Goal: Use online tool/utility: Use online tool/utility

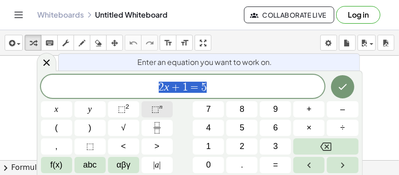
click at [157, 108] on span "⬚" at bounding box center [155, 109] width 8 height 9
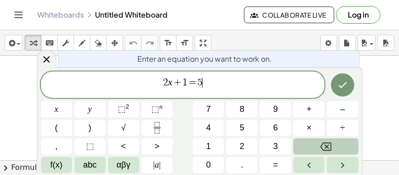
click at [324, 150] on icon "Backspace" at bounding box center [325, 146] width 11 height 11
click at [323, 149] on icon "Backspace" at bounding box center [325, 146] width 11 height 11
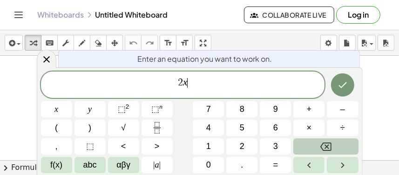
click at [323, 149] on icon "Backspace" at bounding box center [325, 146] width 11 height 11
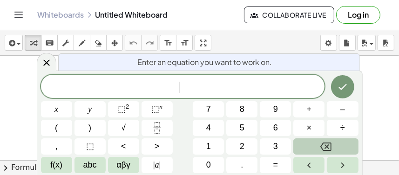
click at [323, 149] on icon "Backspace" at bounding box center [325, 146] width 11 height 11
click at [322, 148] on icon "Backspace" at bounding box center [325, 146] width 11 height 11
click at [322, 147] on icon "Backspace" at bounding box center [325, 146] width 11 height 11
click at [321, 147] on icon "Backspace" at bounding box center [325, 147] width 11 height 8
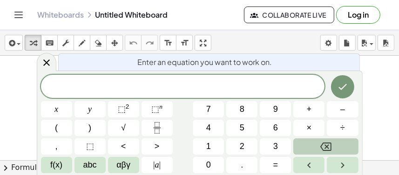
click at [321, 147] on icon "Backspace" at bounding box center [325, 147] width 11 height 8
click at [312, 140] on button "Backspace" at bounding box center [325, 147] width 65 height 16
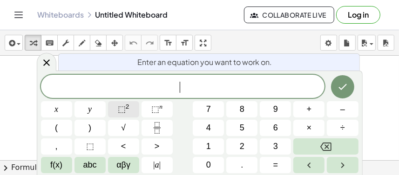
click at [122, 111] on span "⬚" at bounding box center [122, 109] width 8 height 9
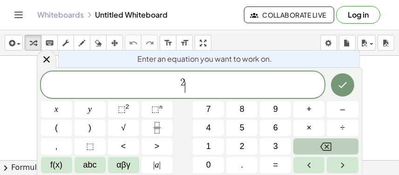
click at [338, 142] on button "Backspace" at bounding box center [325, 147] width 65 height 16
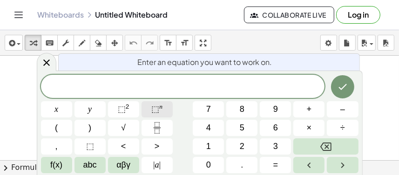
click at [153, 111] on span "⬚" at bounding box center [155, 109] width 8 height 9
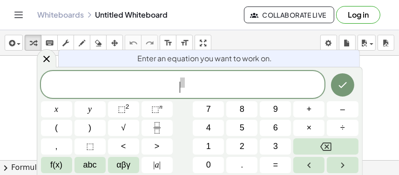
click at [178, 92] on span "​" at bounding box center [183, 85] width 284 height 17
click at [187, 87] on span "​" at bounding box center [183, 85] width 284 height 17
click at [125, 129] on span "√" at bounding box center [123, 128] width 5 height 13
click at [174, 81] on span at bounding box center [173, 83] width 5 height 10
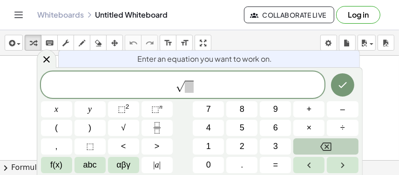
click at [328, 147] on icon "Backspace" at bounding box center [325, 146] width 11 height 11
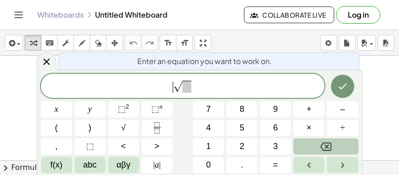
click at [328, 147] on icon "Backspace" at bounding box center [325, 146] width 11 height 11
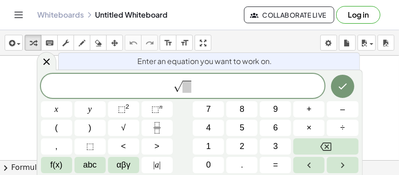
click at [240, 94] on span "​ √" at bounding box center [183, 87] width 284 height 14
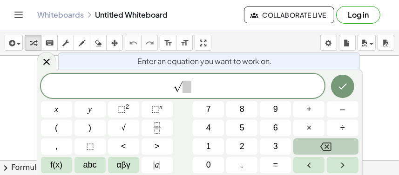
click at [312, 140] on button "Backspace" at bounding box center [325, 147] width 65 height 16
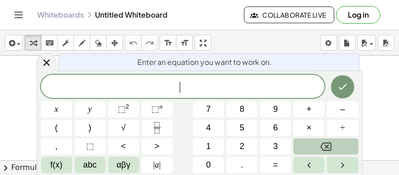
click at [312, 140] on button "Backspace" at bounding box center [325, 147] width 65 height 16
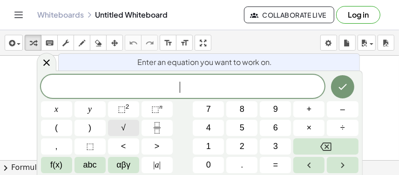
click at [130, 129] on button "√" at bounding box center [123, 128] width 31 height 16
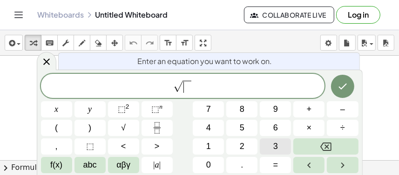
click at [271, 148] on button "3" at bounding box center [275, 147] width 31 height 16
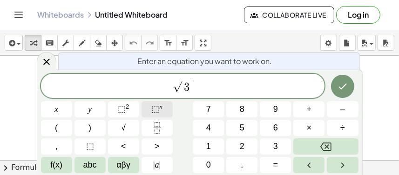
click at [157, 109] on span "⬚" at bounding box center [155, 109] width 8 height 9
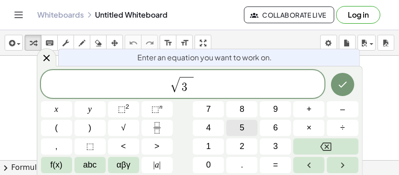
click at [241, 127] on span "5" at bounding box center [242, 128] width 5 height 13
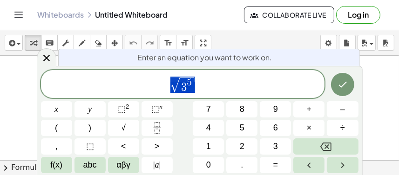
drag, startPoint x: 203, startPoint y: 85, endPoint x: 185, endPoint y: 84, distance: 18.2
click at [185, 84] on span "√ 3 5" at bounding box center [183, 85] width 284 height 18
click at [239, 127] on button "5" at bounding box center [241, 128] width 31 height 16
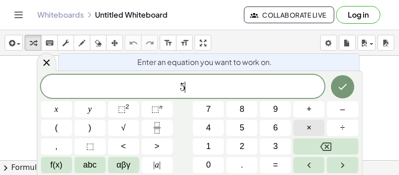
click at [310, 127] on span "×" at bounding box center [309, 128] width 5 height 13
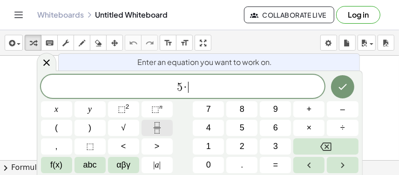
click at [150, 132] on button "Fraction" at bounding box center [156, 128] width 31 height 16
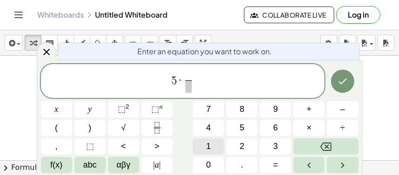
click at [212, 144] on button "1" at bounding box center [208, 147] width 31 height 16
click at [187, 92] on span "​" at bounding box center [188, 86] width 7 height 13
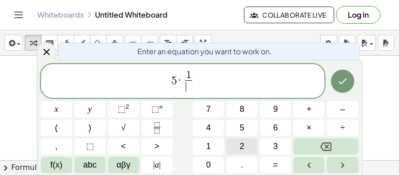
click at [241, 152] on span "2" at bounding box center [242, 146] width 5 height 13
click at [341, 85] on icon "Done" at bounding box center [342, 81] width 11 height 11
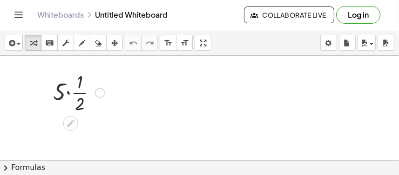
click at [68, 94] on div at bounding box center [78, 92] width 61 height 47
click at [72, 94] on div at bounding box center [79, 92] width 43 height 47
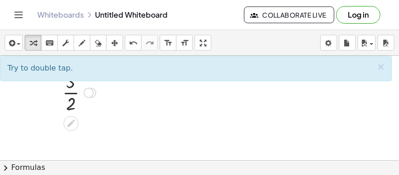
click at [72, 94] on div at bounding box center [79, 92] width 43 height 47
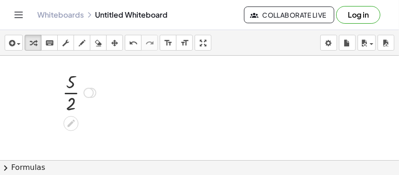
click at [72, 94] on div at bounding box center [79, 92] width 43 height 47
click at [73, 94] on div at bounding box center [79, 92] width 56 height 47
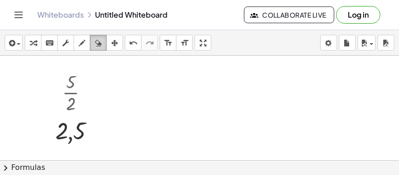
click at [105, 43] on button "erase" at bounding box center [98, 43] width 17 height 16
drag, startPoint x: 71, startPoint y: 69, endPoint x: 66, endPoint y: 109, distance: 40.7
click at [66, 109] on div at bounding box center [199, 161] width 399 height 210
click at [78, 82] on div at bounding box center [199, 161] width 399 height 210
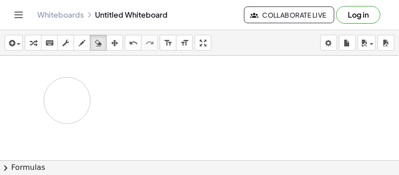
drag, startPoint x: 72, startPoint y: 82, endPoint x: 69, endPoint y: 119, distance: 36.4
click at [69, 115] on div at bounding box center [199, 161] width 399 height 210
drag, startPoint x: 89, startPoint y: 116, endPoint x: 62, endPoint y: 114, distance: 27.5
click at [62, 114] on div at bounding box center [199, 161] width 399 height 210
drag, startPoint x: 62, startPoint y: 114, endPoint x: 46, endPoint y: 99, distance: 22.1
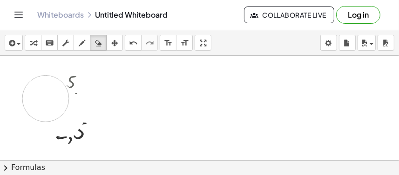
click at [46, 99] on div at bounding box center [199, 161] width 399 height 210
click at [76, 107] on div at bounding box center [199, 161] width 399 height 210
drag, startPoint x: 74, startPoint y: 100, endPoint x: 73, endPoint y: 133, distance: 32.1
click at [73, 133] on div at bounding box center [199, 161] width 399 height 210
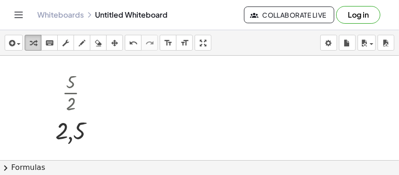
click at [36, 40] on icon "button" at bounding box center [33, 43] width 7 height 11
click at [133, 47] on icon "undo" at bounding box center [133, 43] width 9 height 11
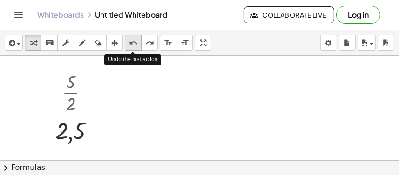
click at [133, 47] on icon "undo" at bounding box center [133, 43] width 9 height 11
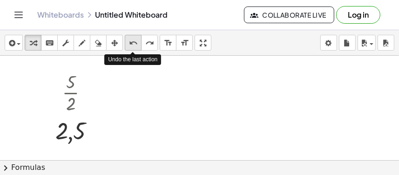
click at [133, 47] on icon "undo" at bounding box center [133, 43] width 9 height 11
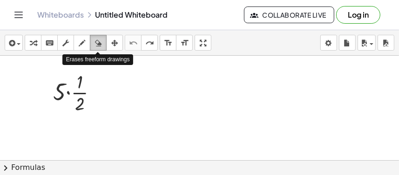
click at [100, 43] on icon "button" at bounding box center [98, 43] width 7 height 11
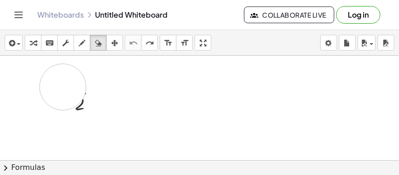
click at [63, 87] on div at bounding box center [199, 161] width 399 height 210
drag, startPoint x: 68, startPoint y: 91, endPoint x: 69, endPoint y: 79, distance: 12.1
click at [69, 80] on div at bounding box center [199, 161] width 399 height 210
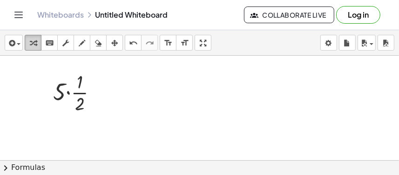
click at [38, 41] on div "button" at bounding box center [33, 42] width 12 height 11
click at [136, 40] on icon "undo" at bounding box center [133, 43] width 9 height 11
click at [159, 87] on div at bounding box center [199, 161] width 399 height 210
click at [155, 85] on div at bounding box center [199, 161] width 399 height 210
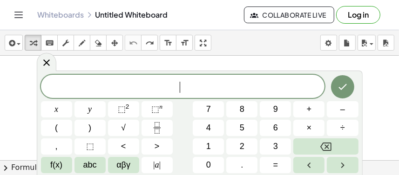
click at [155, 85] on span "​" at bounding box center [183, 87] width 284 height 13
click at [155, 108] on span "⬚" at bounding box center [155, 109] width 8 height 9
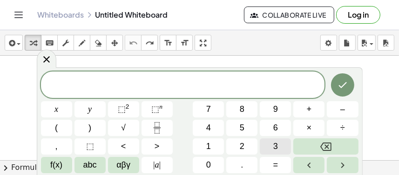
click at [276, 149] on span "3" at bounding box center [275, 146] width 5 height 13
click at [192, 90] on span "3 ​" at bounding box center [183, 85] width 284 height 17
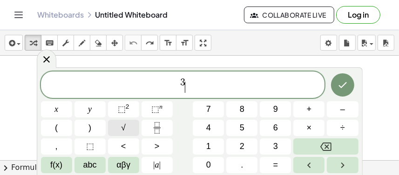
click at [127, 129] on button "√" at bounding box center [123, 128] width 31 height 16
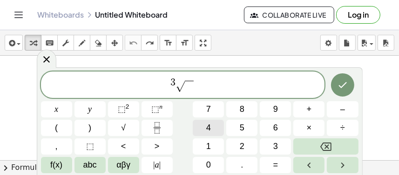
click at [203, 126] on button "4" at bounding box center [208, 128] width 31 height 16
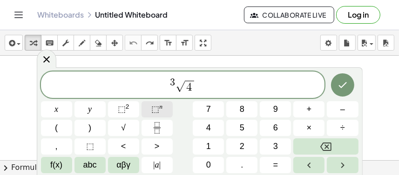
click at [155, 105] on span "⬚" at bounding box center [155, 109] width 8 height 9
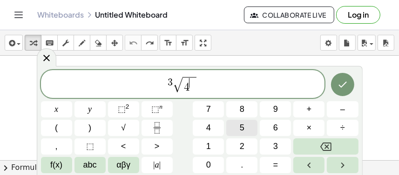
click at [243, 127] on span "5" at bounding box center [242, 128] width 5 height 13
click at [344, 88] on icon "Done" at bounding box center [342, 84] width 11 height 11
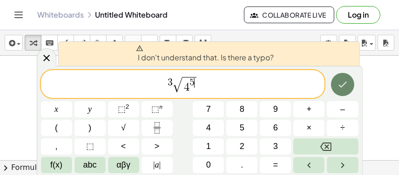
click at [344, 88] on icon "Done" at bounding box center [342, 84] width 11 height 11
click at [175, 79] on span "√" at bounding box center [177, 85] width 9 height 15
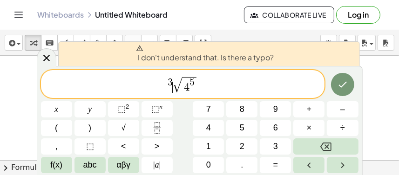
click at [175, 79] on span "√" at bounding box center [177, 85] width 9 height 15
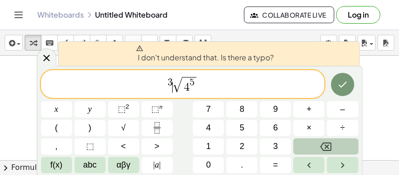
click at [315, 143] on button "Backspace" at bounding box center [325, 147] width 65 height 16
click at [314, 147] on button "Backspace" at bounding box center [325, 147] width 65 height 16
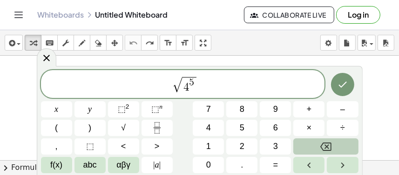
click at [314, 147] on button "Backspace" at bounding box center [325, 147] width 65 height 16
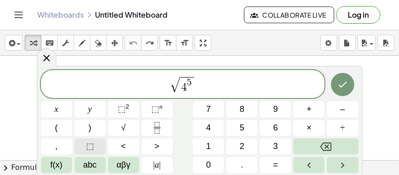
click at [89, 143] on span "⬚" at bounding box center [90, 146] width 8 height 13
click at [174, 77] on span "⬚ ​ √ 4 5" at bounding box center [183, 85] width 284 height 18
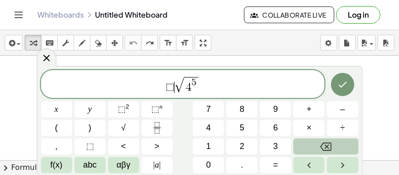
click at [317, 143] on button "Backspace" at bounding box center [325, 147] width 65 height 16
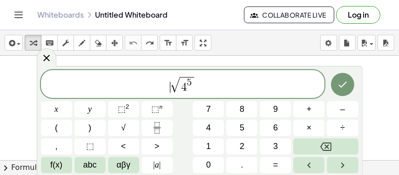
click at [173, 78] on span "√" at bounding box center [174, 85] width 9 height 15
click at [168, 78] on span "​ √ 4 5" at bounding box center [183, 85] width 284 height 18
click at [174, 87] on span "√" at bounding box center [174, 85] width 9 height 15
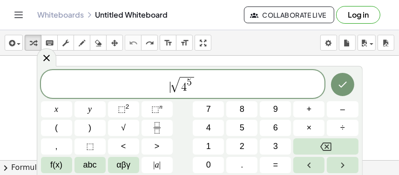
click at [177, 85] on span "√" at bounding box center [174, 85] width 9 height 15
click at [176, 79] on span "√" at bounding box center [174, 85] width 9 height 15
click at [174, 74] on div "√ ​ 4 5" at bounding box center [183, 84] width 284 height 28
click at [171, 87] on span "√" at bounding box center [174, 85] width 9 height 15
click at [171, 79] on span "√" at bounding box center [174, 85] width 9 height 15
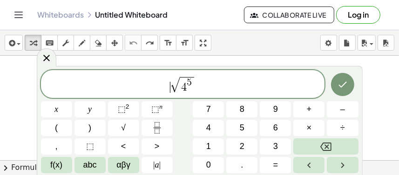
click at [171, 79] on span "√" at bounding box center [174, 85] width 9 height 15
click at [124, 106] on span "⬚" at bounding box center [122, 109] width 8 height 9
click at [344, 86] on icon "Done" at bounding box center [342, 84] width 11 height 11
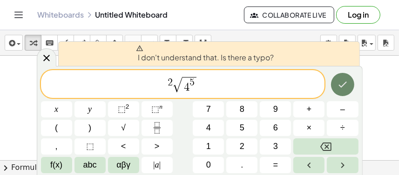
click at [342, 86] on icon "Done" at bounding box center [342, 84] width 8 height 6
click at [176, 80] on span "√" at bounding box center [177, 85] width 9 height 15
drag, startPoint x: 175, startPoint y: 76, endPoint x: 167, endPoint y: 76, distance: 7.9
click at [167, 76] on span "2 √ 4 5" at bounding box center [183, 85] width 284 height 18
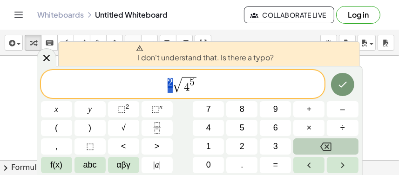
click at [312, 147] on button "Backspace" at bounding box center [325, 147] width 65 height 16
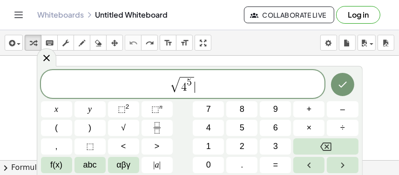
click at [268, 80] on span "√ 4 5 ​" at bounding box center [183, 85] width 284 height 18
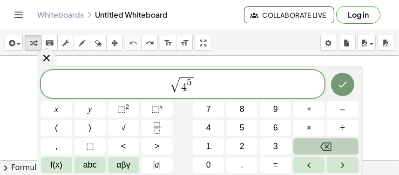
click at [319, 146] on button "Backspace" at bounding box center [325, 147] width 65 height 16
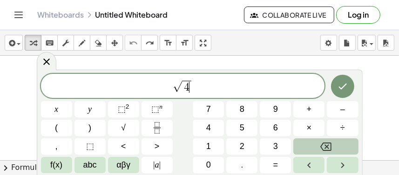
click at [319, 146] on button "Backspace" at bounding box center [325, 147] width 65 height 16
click at [315, 148] on button "Backspace" at bounding box center [325, 147] width 65 height 16
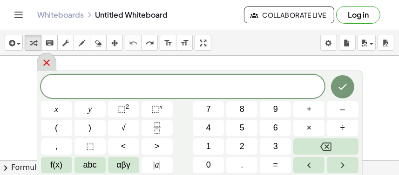
click at [50, 59] on icon at bounding box center [46, 62] width 11 height 11
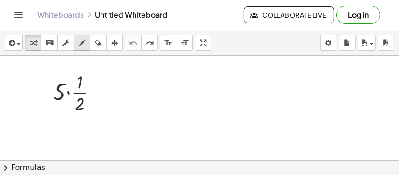
click at [83, 45] on icon "button" at bounding box center [82, 43] width 7 height 11
click at [194, 77] on div at bounding box center [199, 161] width 399 height 210
drag, startPoint x: 242, startPoint y: 67, endPoint x: 241, endPoint y: 74, distance: 7.5
click at [241, 74] on div at bounding box center [199, 161] width 399 height 210
drag, startPoint x: 243, startPoint y: 77, endPoint x: 281, endPoint y: 75, distance: 38.2
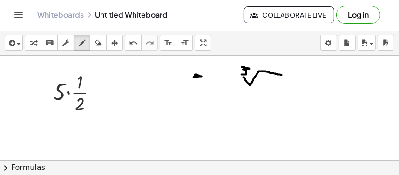
click at [281, 75] on div at bounding box center [199, 161] width 399 height 210
drag, startPoint x: 267, startPoint y: 80, endPoint x: 256, endPoint y: 88, distance: 12.7
click at [256, 88] on div at bounding box center [199, 161] width 399 height 210
drag, startPoint x: 279, startPoint y: 77, endPoint x: 269, endPoint y: 81, distance: 10.0
click at [269, 81] on div at bounding box center [199, 161] width 399 height 210
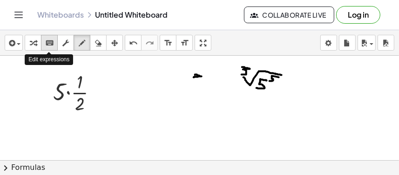
click at [50, 40] on icon "keyboard" at bounding box center [49, 43] width 9 height 11
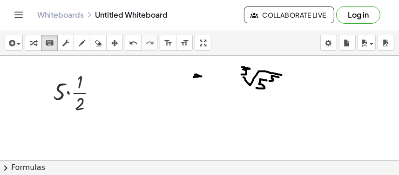
click at [263, 78] on div at bounding box center [199, 161] width 399 height 210
click at [255, 76] on div at bounding box center [199, 161] width 399 height 210
click at [40, 40] on button "transform" at bounding box center [33, 43] width 17 height 16
click at [261, 74] on div at bounding box center [199, 161] width 399 height 210
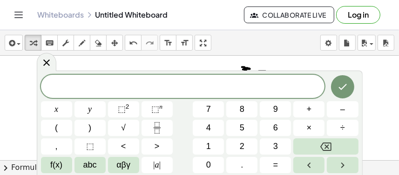
click at [255, 69] on div at bounding box center [199, 161] width 399 height 210
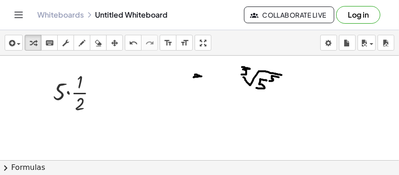
drag, startPoint x: 242, startPoint y: 71, endPoint x: 265, endPoint y: 88, distance: 27.9
click at [265, 88] on div at bounding box center [199, 161] width 399 height 210
click at [102, 40] on div "button" at bounding box center [98, 42] width 12 height 11
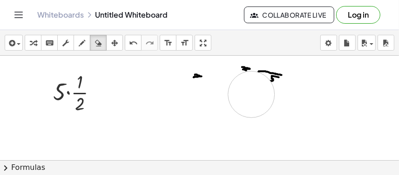
drag, startPoint x: 249, startPoint y: 94, endPoint x: 293, endPoint y: 94, distance: 44.2
click at [293, 94] on div at bounding box center [199, 161] width 399 height 210
drag, startPoint x: 184, startPoint y: 80, endPoint x: 260, endPoint y: 86, distance: 75.6
click at [260, 86] on div at bounding box center [199, 161] width 399 height 210
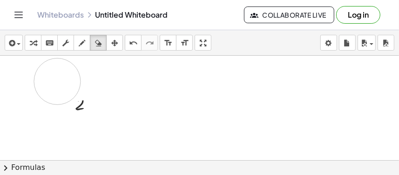
drag, startPoint x: 81, startPoint y: 77, endPoint x: 46, endPoint y: 85, distance: 35.7
click at [46, 85] on div at bounding box center [199, 161] width 399 height 210
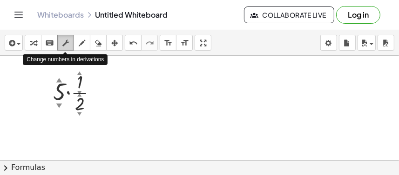
click at [65, 38] on icon "button" at bounding box center [65, 43] width 7 height 11
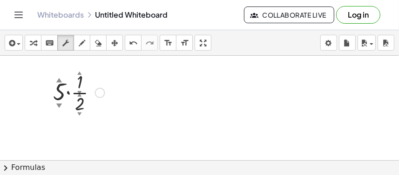
click at [59, 79] on div "▲" at bounding box center [59, 80] width 6 height 8
click at [59, 90] on div at bounding box center [78, 92] width 61 height 47
drag, startPoint x: 57, startPoint y: 95, endPoint x: 57, endPoint y: 105, distance: 9.8
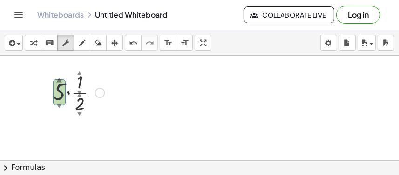
click at [71, 93] on div "· 5 ▲ ▼ · · 1 ▲ ▼ · 2 ▲ ▼" at bounding box center [71, 93] width 0 height 0
click at [57, 102] on div "▼" at bounding box center [59, 105] width 6 height 8
click at [57, 106] on div "▼" at bounding box center [59, 105] width 6 height 8
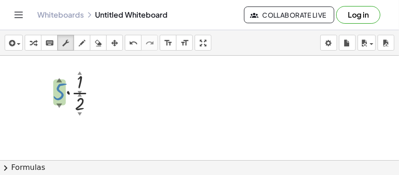
drag, startPoint x: 57, startPoint y: 98, endPoint x: 59, endPoint y: 83, distance: 14.5
click at [71, 93] on div "· 5 ▲ ▼ · · 1 ▲ ▼ · 2 ▲ ▼" at bounding box center [71, 93] width 0 height 0
drag, startPoint x: 60, startPoint y: 95, endPoint x: 83, endPoint y: 101, distance: 23.6
click at [83, 101] on div at bounding box center [78, 92] width 61 height 47
click at [127, 90] on div at bounding box center [199, 161] width 399 height 210
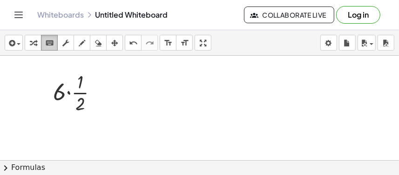
click at [42, 48] on button "keyboard keypad" at bounding box center [49, 43] width 17 height 16
click at [32, 45] on icon "button" at bounding box center [33, 43] width 7 height 11
click at [195, 104] on div at bounding box center [199, 161] width 399 height 210
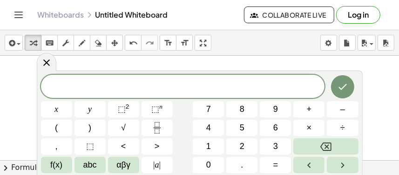
click at [19, 166] on button "chevron_right Formulas" at bounding box center [199, 167] width 399 height 15
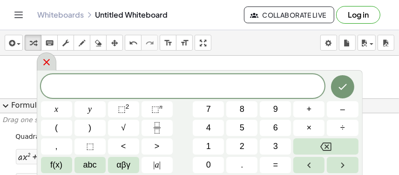
click at [42, 67] on icon at bounding box center [46, 62] width 11 height 11
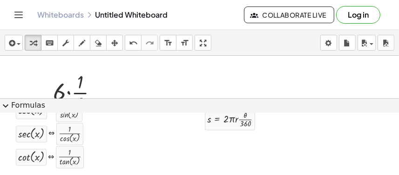
scroll to position [380, 0]
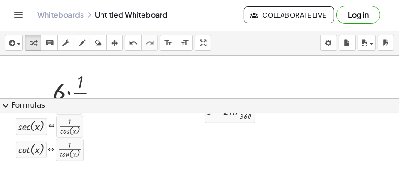
click at [18, 103] on button "expand_more Formulas" at bounding box center [199, 106] width 399 height 15
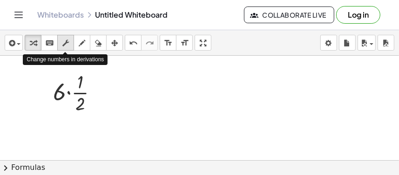
click at [60, 45] on div "button" at bounding box center [66, 42] width 12 height 11
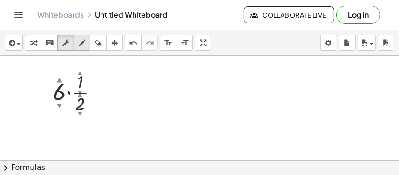
click at [78, 45] on div "button" at bounding box center [82, 42] width 12 height 11
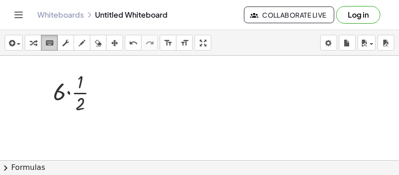
click at [50, 48] on icon "keyboard" at bounding box center [49, 43] width 9 height 11
click at [36, 40] on div "button" at bounding box center [33, 42] width 12 height 11
click at [160, 107] on div at bounding box center [199, 161] width 399 height 210
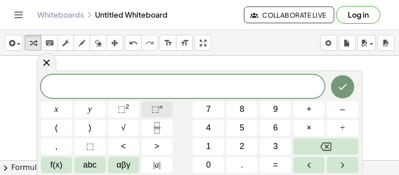
click at [158, 108] on span "⬚" at bounding box center [155, 109] width 8 height 9
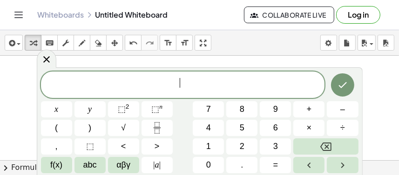
click at [177, 90] on span "​" at bounding box center [183, 85] width 284 height 17
click at [122, 130] on span "√" at bounding box center [123, 128] width 5 height 13
click at [196, 82] on span "√ ​" at bounding box center [183, 85] width 284 height 17
click at [184, 90] on span "​" at bounding box center [184, 87] width 9 height 12
click at [169, 84] on span "√ ​" at bounding box center [183, 85] width 284 height 17
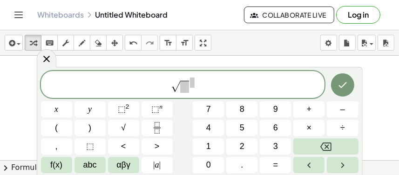
click at [172, 80] on span "​ √" at bounding box center [183, 85] width 284 height 17
click at [174, 80] on span "​ √" at bounding box center [183, 85] width 284 height 17
click at [176, 86] on span "√" at bounding box center [175, 86] width 9 height 11
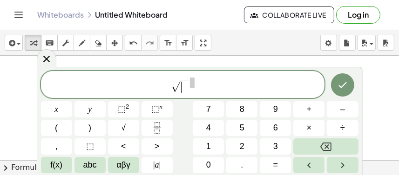
click at [176, 86] on span "√" at bounding box center [175, 86] width 9 height 11
click at [140, 124] on div "√ ​ x y ⬚ 2 ⬚ n 7 8 9 + – ( ) √ 4 5 6 × ÷ , ⬚ < > 1 2 3 f(x) abc αβγ | a | 0 . =" at bounding box center [199, 122] width 317 height 102
click at [121, 128] on span "√" at bounding box center [123, 128] width 5 height 13
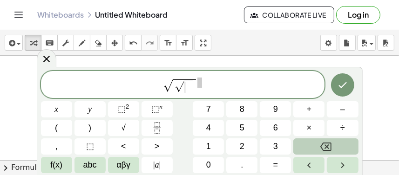
click at [319, 144] on button "Backspace" at bounding box center [325, 147] width 65 height 16
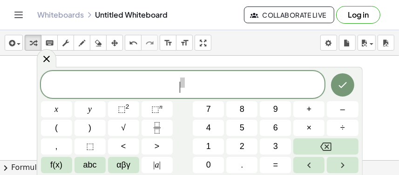
click at [267, 87] on span "​" at bounding box center [183, 85] width 284 height 17
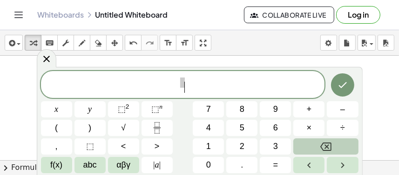
click at [314, 141] on button "Backspace" at bounding box center [325, 147] width 65 height 16
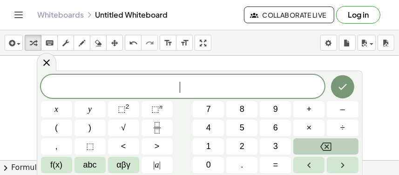
click at [314, 141] on button "Backspace" at bounding box center [325, 147] width 65 height 16
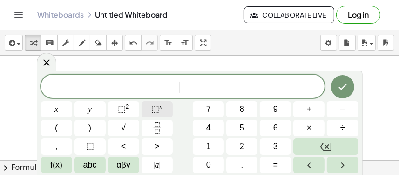
click at [159, 111] on span "⬚" at bounding box center [155, 109] width 8 height 9
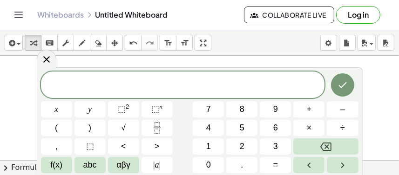
click at [181, 87] on span "​" at bounding box center [182, 83] width 5 height 10
click at [181, 94] on div "​" at bounding box center [183, 85] width 284 height 27
click at [179, 87] on span "​" at bounding box center [183, 85] width 284 height 17
click at [185, 91] on span "​" at bounding box center [183, 85] width 284 height 17
click at [187, 91] on span "​" at bounding box center [183, 85] width 284 height 17
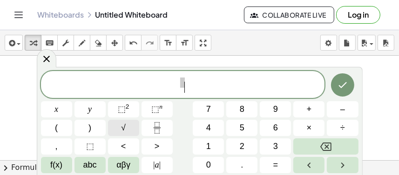
click at [123, 131] on span "√" at bounding box center [123, 128] width 5 height 13
click at [178, 85] on span "√" at bounding box center [179, 86] width 9 height 11
click at [179, 81] on span "√" at bounding box center [185, 86] width 20 height 13
click at [176, 79] on span "​ √" at bounding box center [183, 85] width 284 height 17
click at [174, 79] on span at bounding box center [173, 83] width 5 height 10
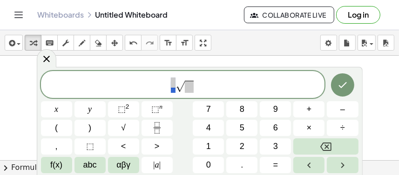
click at [177, 81] on span "√" at bounding box center [185, 86] width 20 height 13
click at [177, 80] on span "​ √" at bounding box center [183, 85] width 284 height 17
click at [172, 79] on span at bounding box center [173, 83] width 5 height 10
click at [279, 147] on button "3" at bounding box center [275, 147] width 31 height 16
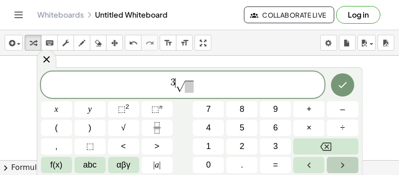
click at [347, 168] on icon "Right arrow" at bounding box center [342, 165] width 11 height 11
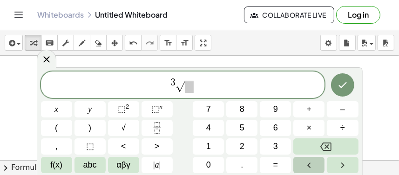
click at [319, 168] on button "Left arrow" at bounding box center [308, 165] width 31 height 16
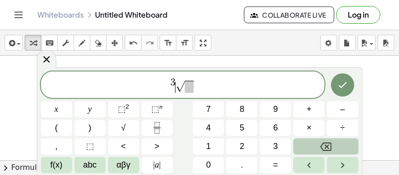
click at [319, 140] on button "Backspace" at bounding box center [325, 147] width 65 height 16
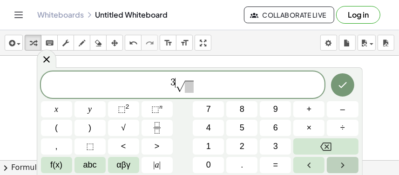
click at [337, 168] on icon "Right arrow" at bounding box center [342, 165] width 11 height 11
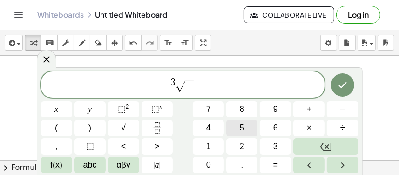
click at [248, 124] on button "5" at bounding box center [241, 128] width 31 height 16
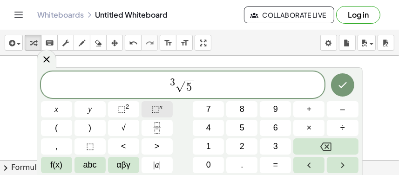
click at [156, 105] on span "⬚" at bounding box center [155, 109] width 8 height 9
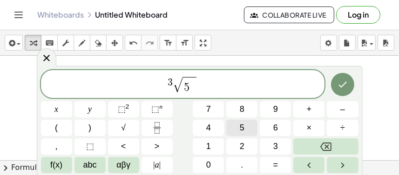
click at [250, 134] on button "5" at bounding box center [241, 128] width 31 height 16
click at [190, 92] on span "5 5 ​" at bounding box center [189, 85] width 14 height 16
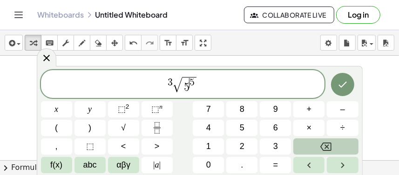
click at [307, 146] on button "Backspace" at bounding box center [325, 147] width 65 height 16
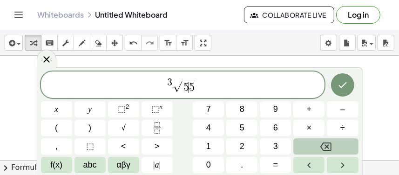
click at [307, 146] on button "Backspace" at bounding box center [325, 147] width 65 height 16
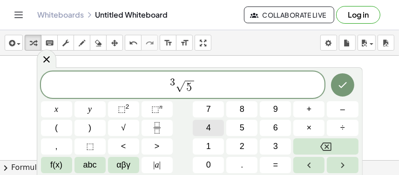
click at [207, 127] on span "4" at bounding box center [208, 128] width 5 height 13
click at [201, 89] on span "3 √ 4 ​ 5" at bounding box center [183, 85] width 284 height 17
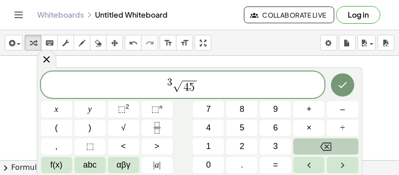
click at [311, 145] on button "Backspace" at bounding box center [325, 147] width 65 height 16
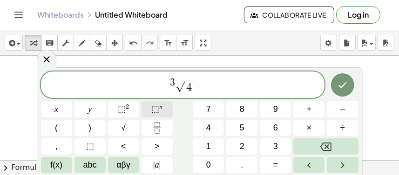
click at [159, 104] on sup "n" at bounding box center [160, 106] width 3 height 7
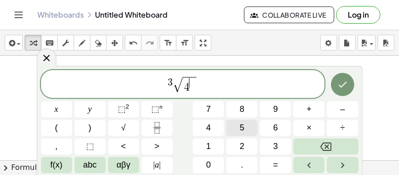
click at [248, 125] on button "5" at bounding box center [241, 128] width 31 height 16
click at [345, 93] on button "Done" at bounding box center [342, 84] width 23 height 23
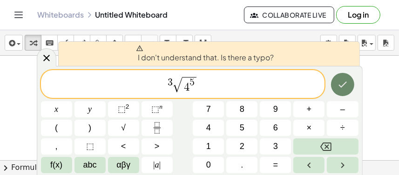
click at [345, 93] on button "Done" at bounding box center [342, 84] width 23 height 23
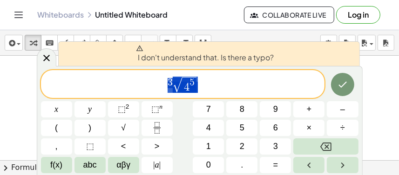
drag, startPoint x: 218, startPoint y: 86, endPoint x: 159, endPoint y: 89, distance: 59.6
click at [159, 89] on span "3 √ 4 5" at bounding box center [183, 85] width 284 height 18
